Goal: Information Seeking & Learning: Check status

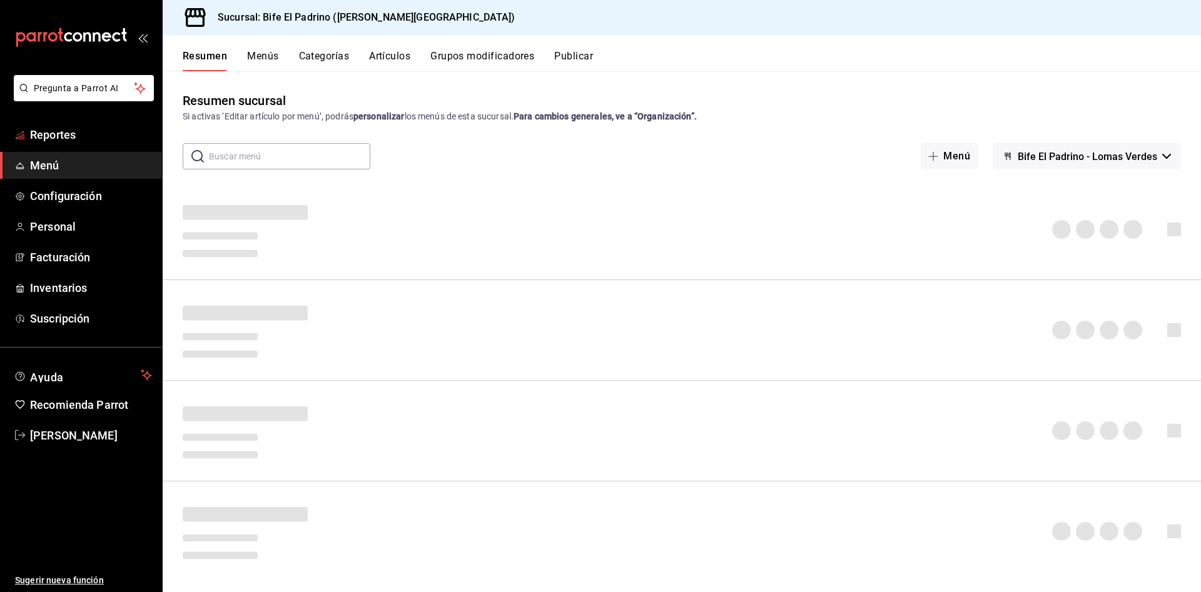
click at [62, 151] on ul "Reportes Menú Configuración Personal Facturación Inventarios Suscripción" at bounding box center [81, 226] width 162 height 211
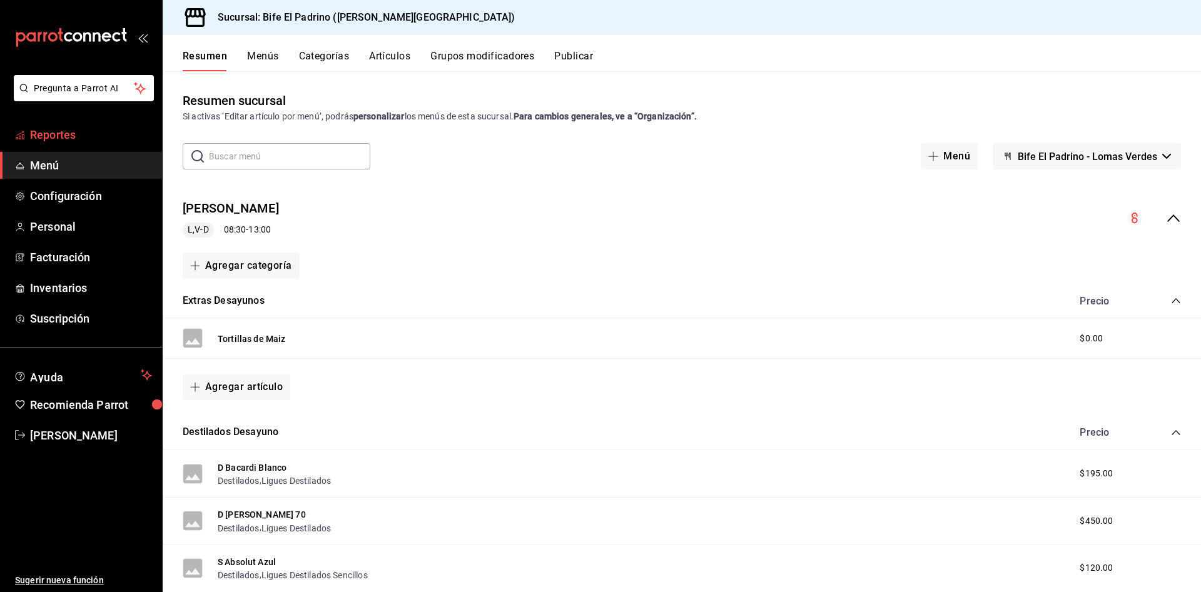
click at [63, 130] on span "Reportes" at bounding box center [91, 134] width 122 height 17
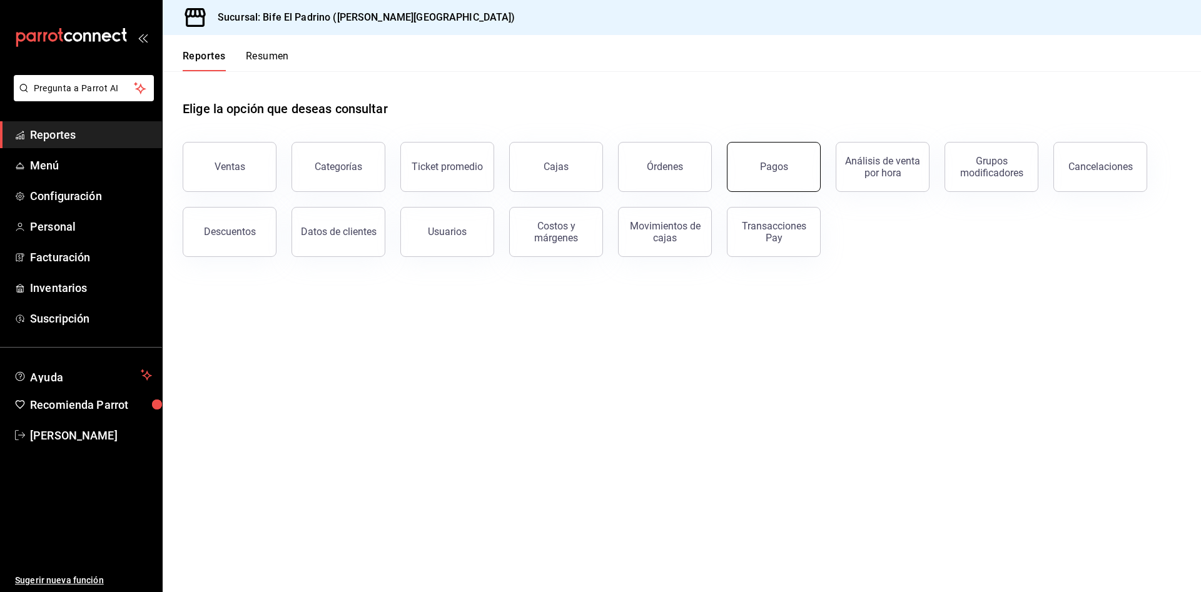
click at [781, 178] on button "Pagos" at bounding box center [774, 167] width 94 height 50
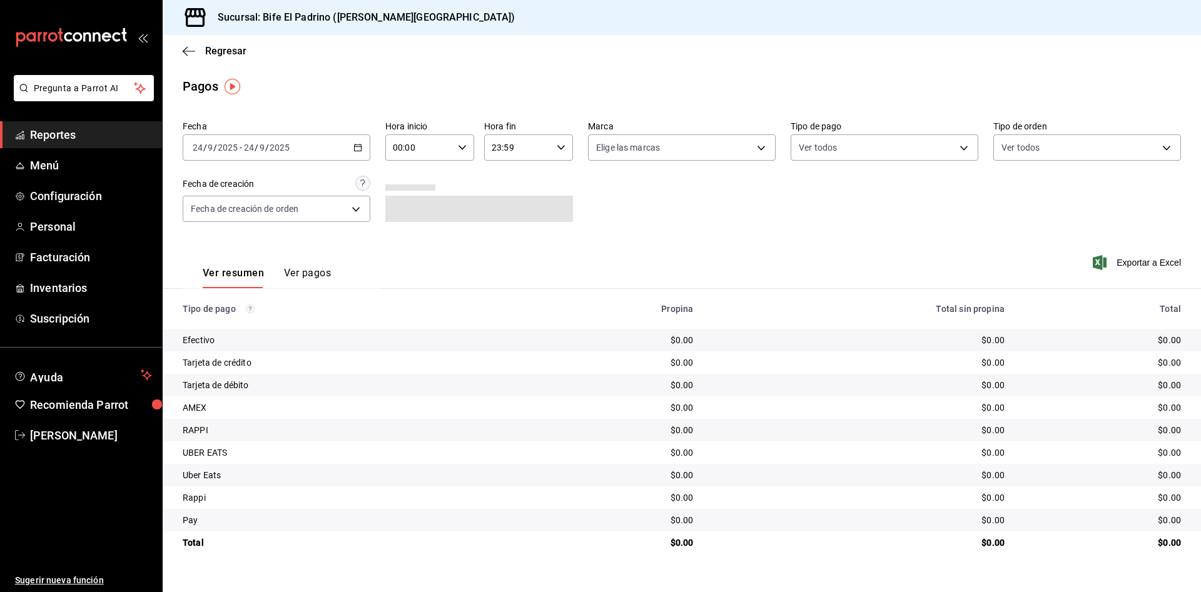
click at [228, 57] on div "Regresar" at bounding box center [682, 51] width 1038 height 32
click at [236, 46] on span "Regresar" at bounding box center [225, 51] width 41 height 12
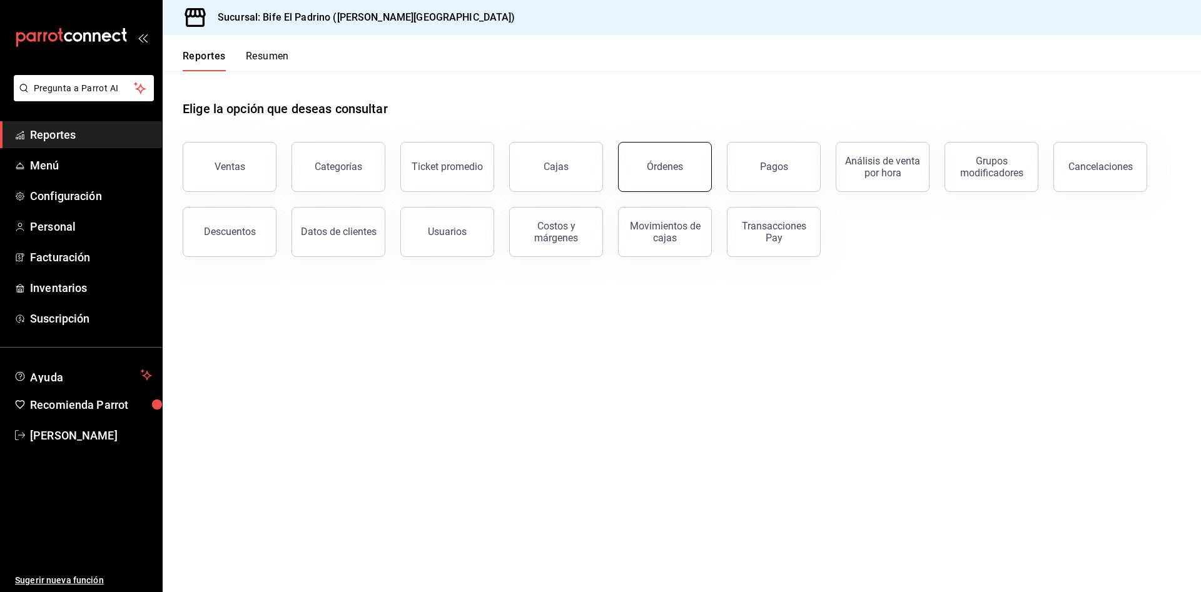
click at [658, 158] on button "Órdenes" at bounding box center [665, 167] width 94 height 50
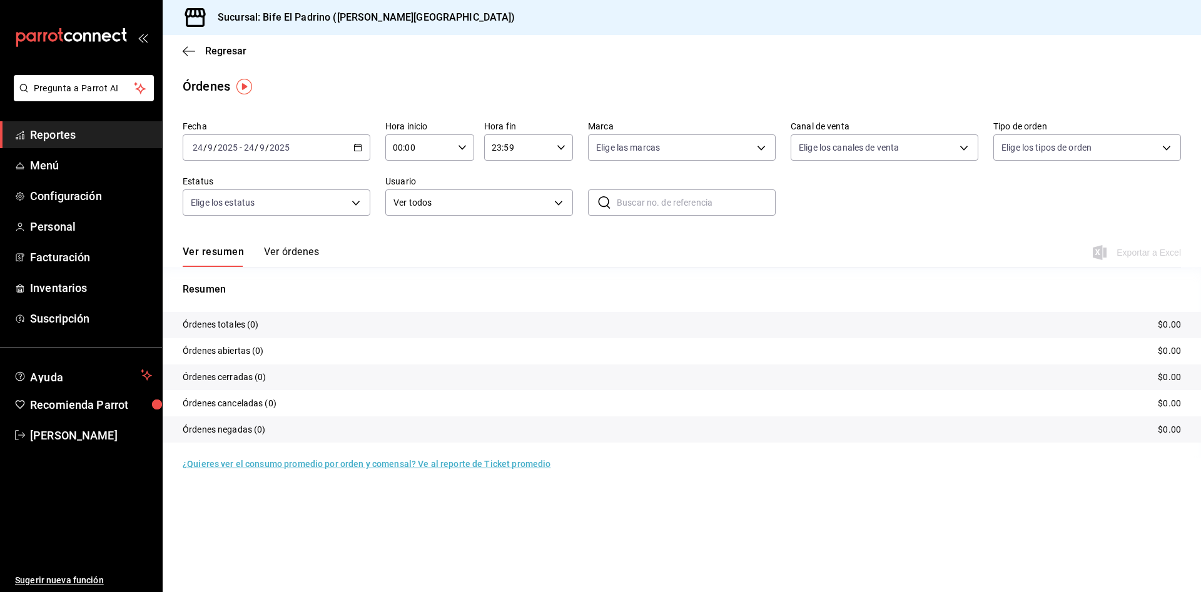
click at [279, 248] on button "Ver órdenes" at bounding box center [291, 256] width 55 height 21
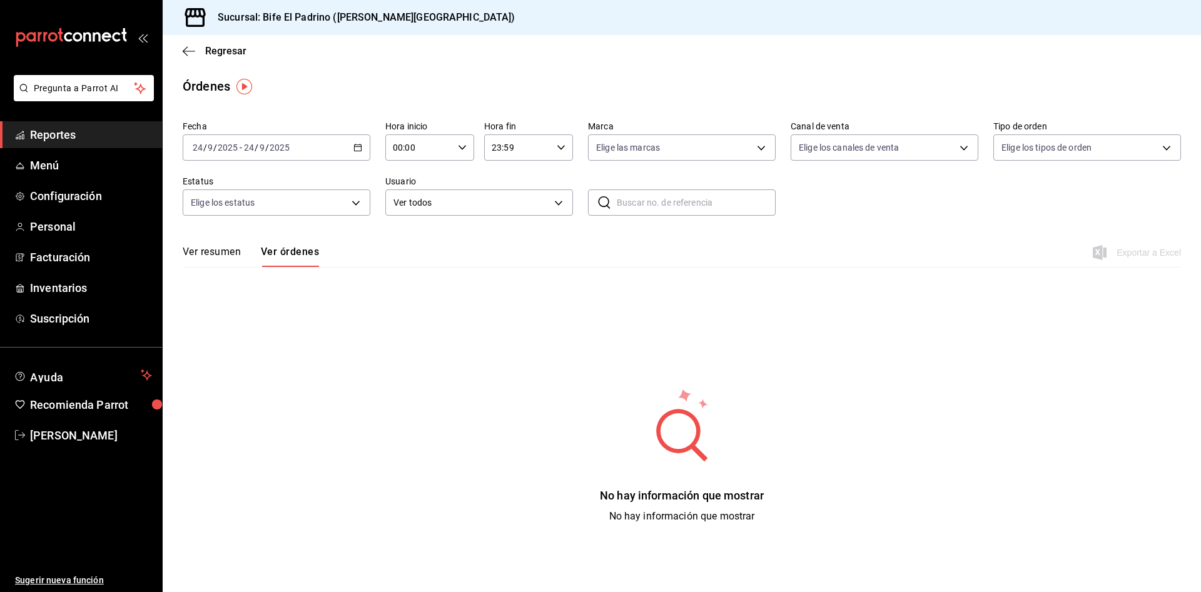
click at [373, 149] on div "Fecha [DATE] [DATE] - [DATE] [DATE] Hora inicio 00:00 Hora inicio Hora fin 23:5…" at bounding box center [682, 173] width 998 height 115
click at [368, 149] on div "[DATE] [DATE] - [DATE] [DATE]" at bounding box center [277, 147] width 188 height 26
click at [234, 217] on span "Ayer" at bounding box center [241, 213] width 97 height 13
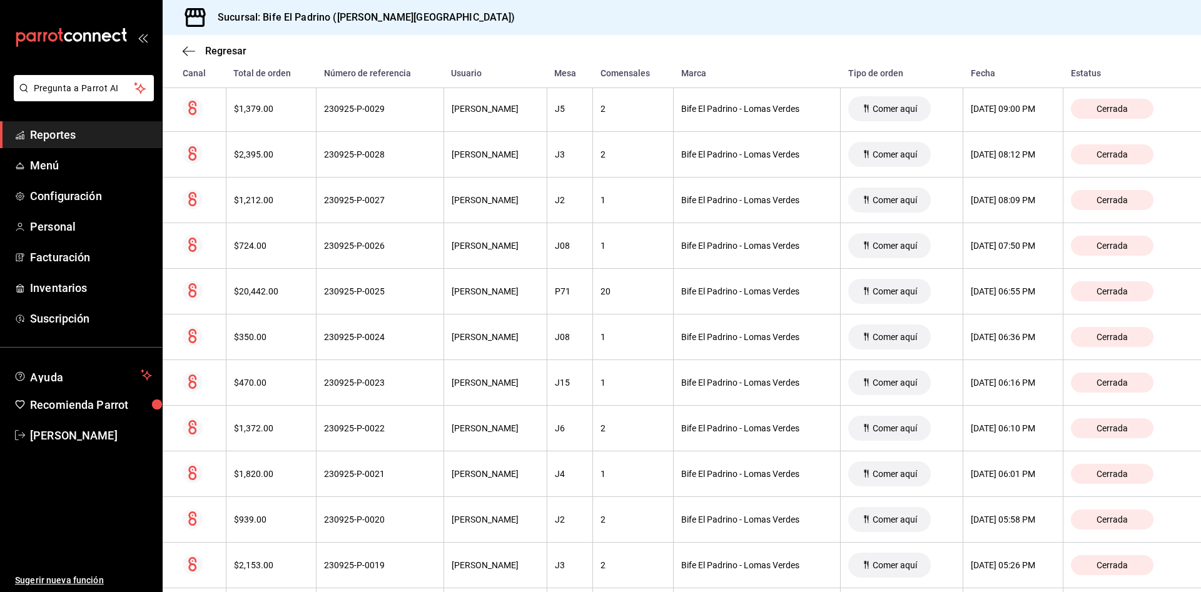
scroll to position [278, 0]
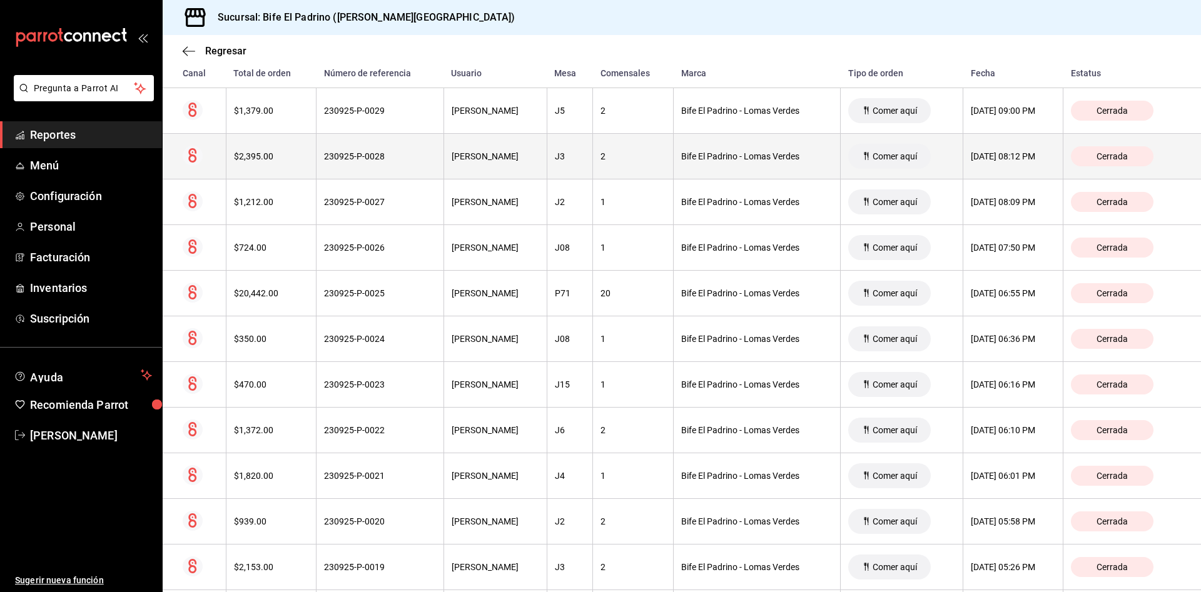
click at [254, 166] on th "$2,395.00" at bounding box center [271, 157] width 91 height 46
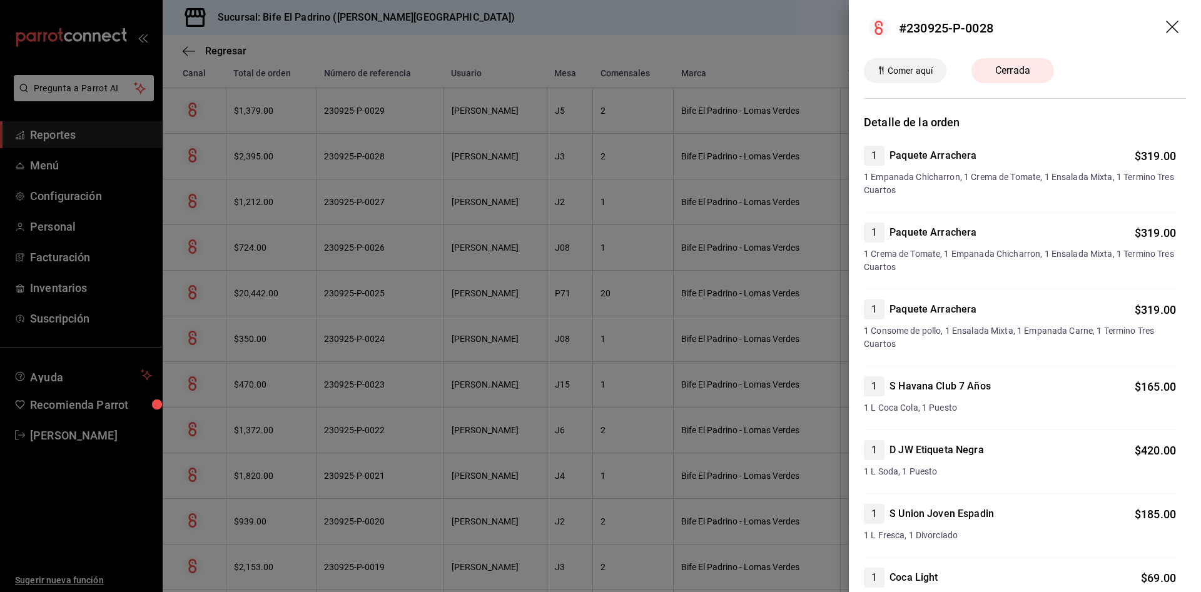
scroll to position [0, 0]
click at [665, 235] on div at bounding box center [600, 296] width 1201 height 592
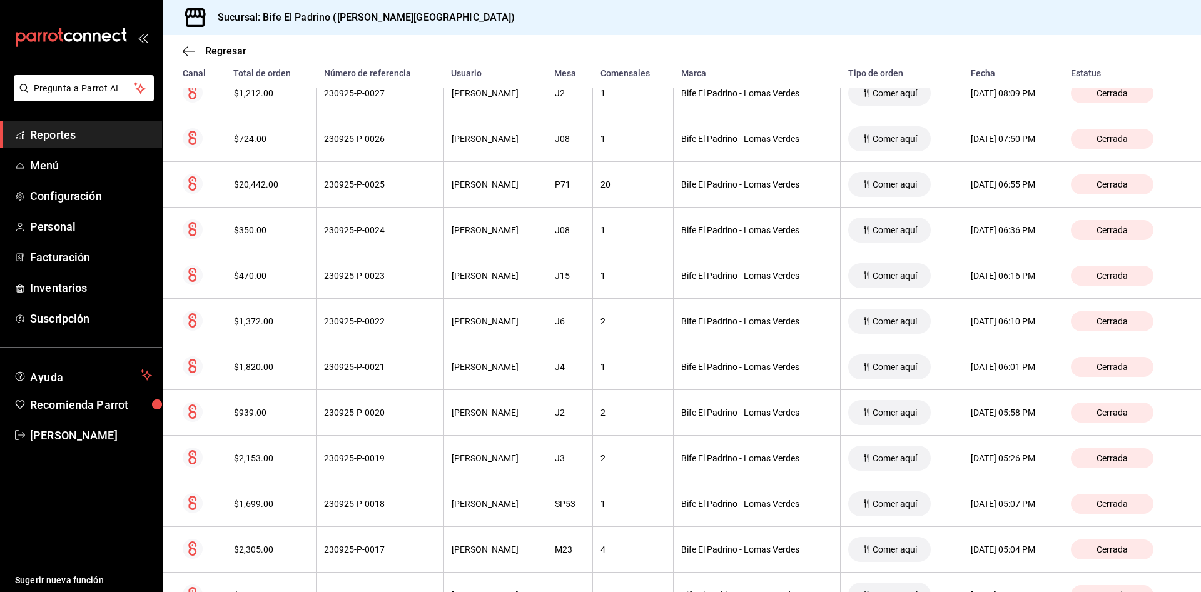
scroll to position [386, 0]
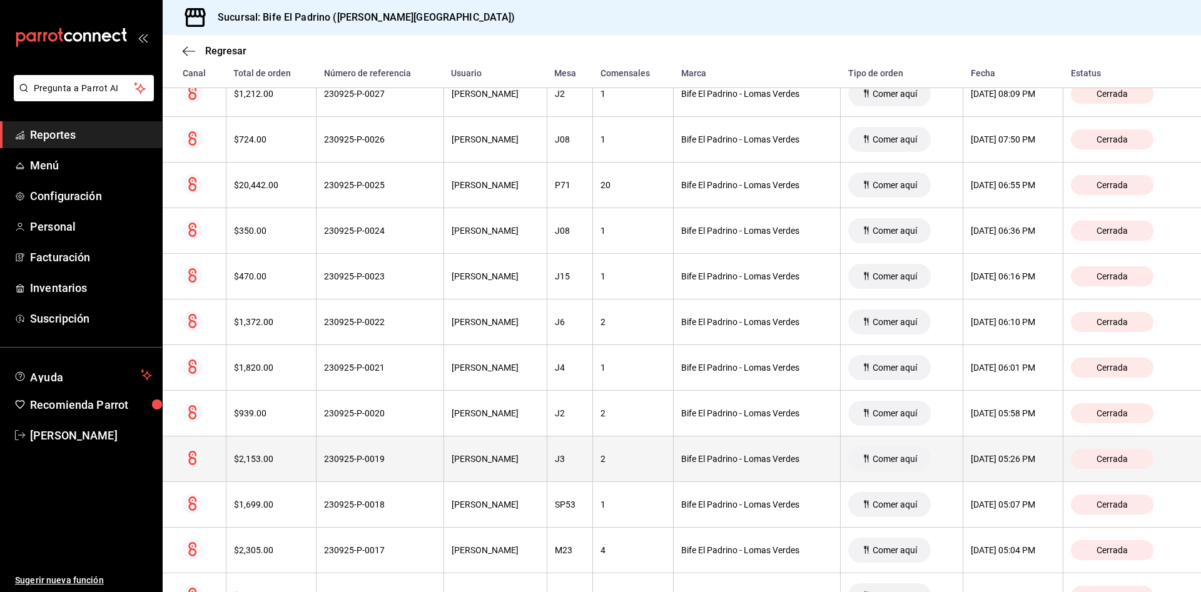
click at [487, 450] on th "[PERSON_NAME]" at bounding box center [494, 459] width 103 height 46
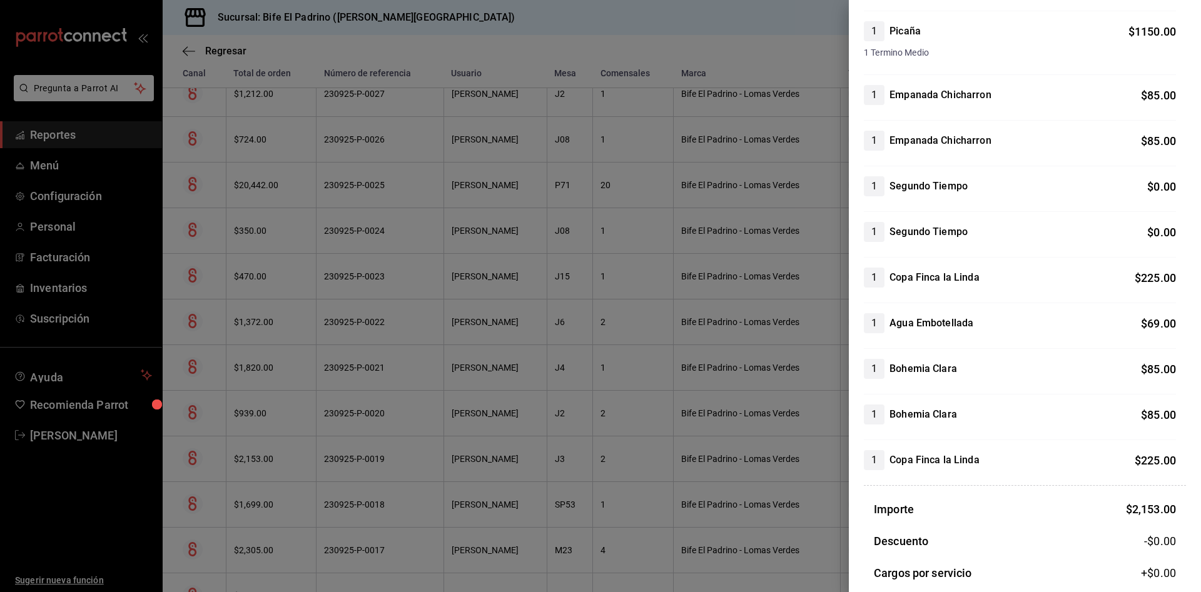
scroll to position [283, 0]
